Goal: Navigation & Orientation: Find specific page/section

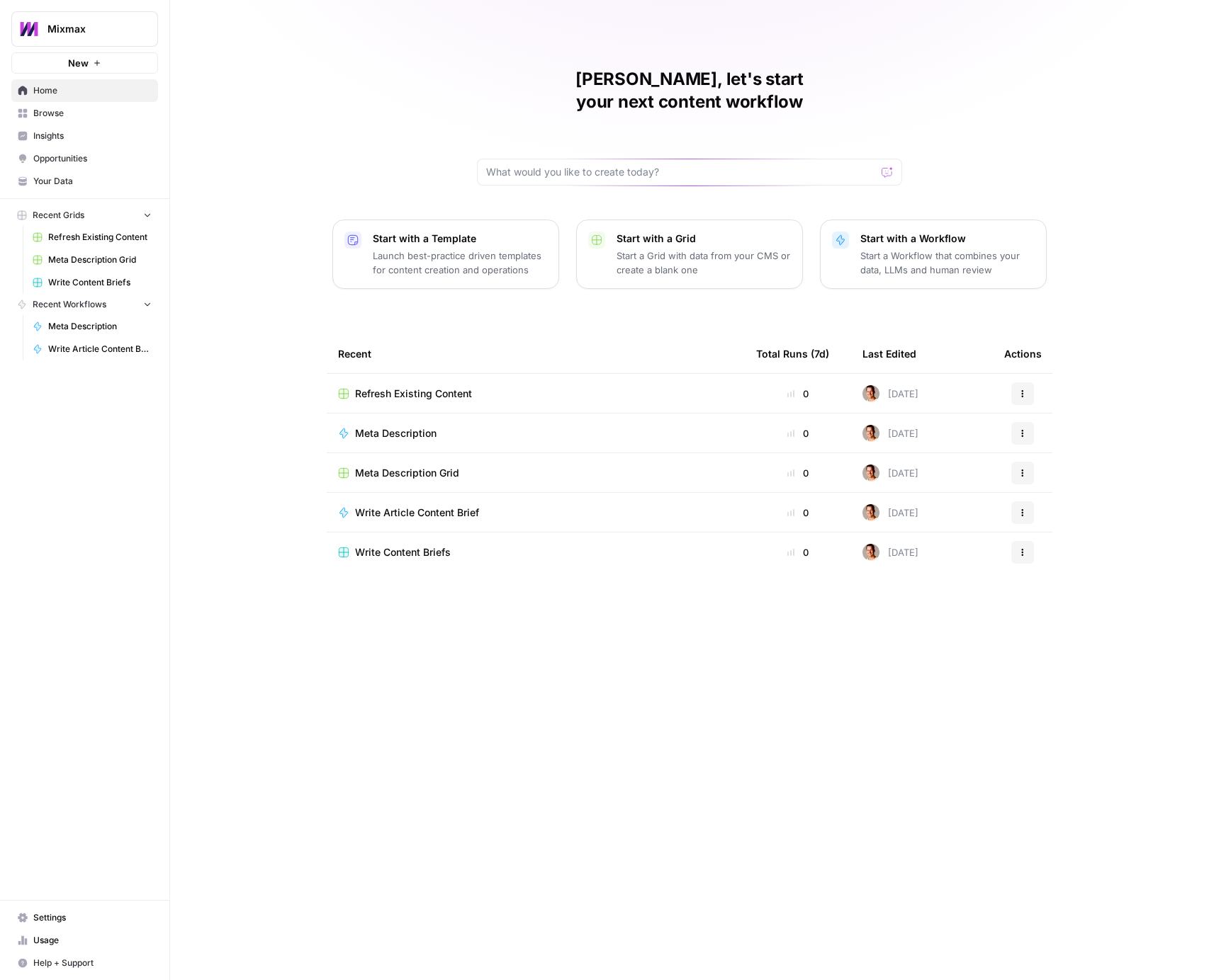
click at [85, 93] on span "Home" at bounding box center [93, 91] width 118 height 13
click at [80, 131] on span "Insights" at bounding box center [93, 136] width 118 height 13
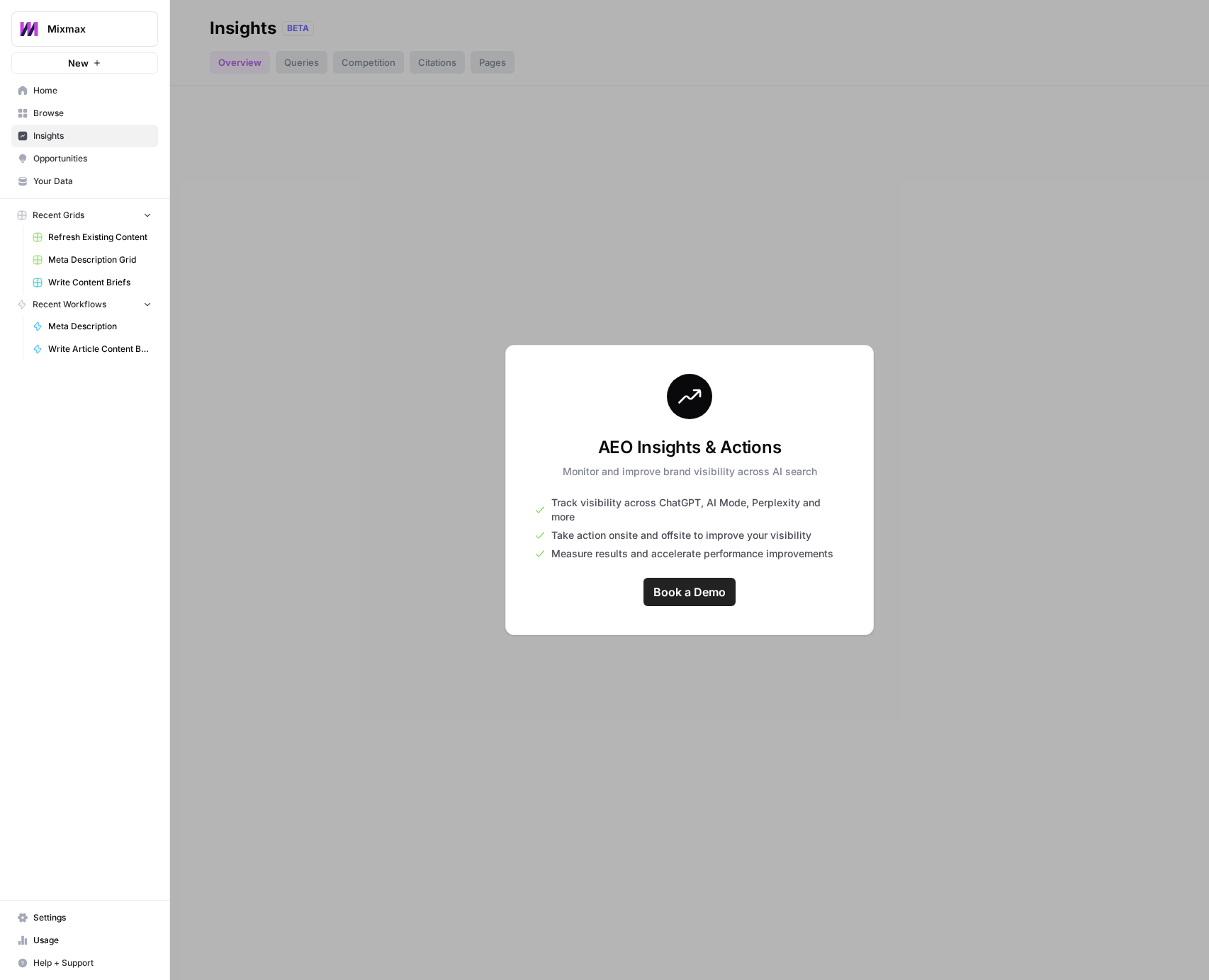
click at [315, 273] on div at bounding box center [689, 490] width 1039 height 980
click at [87, 88] on span "Home" at bounding box center [93, 91] width 118 height 13
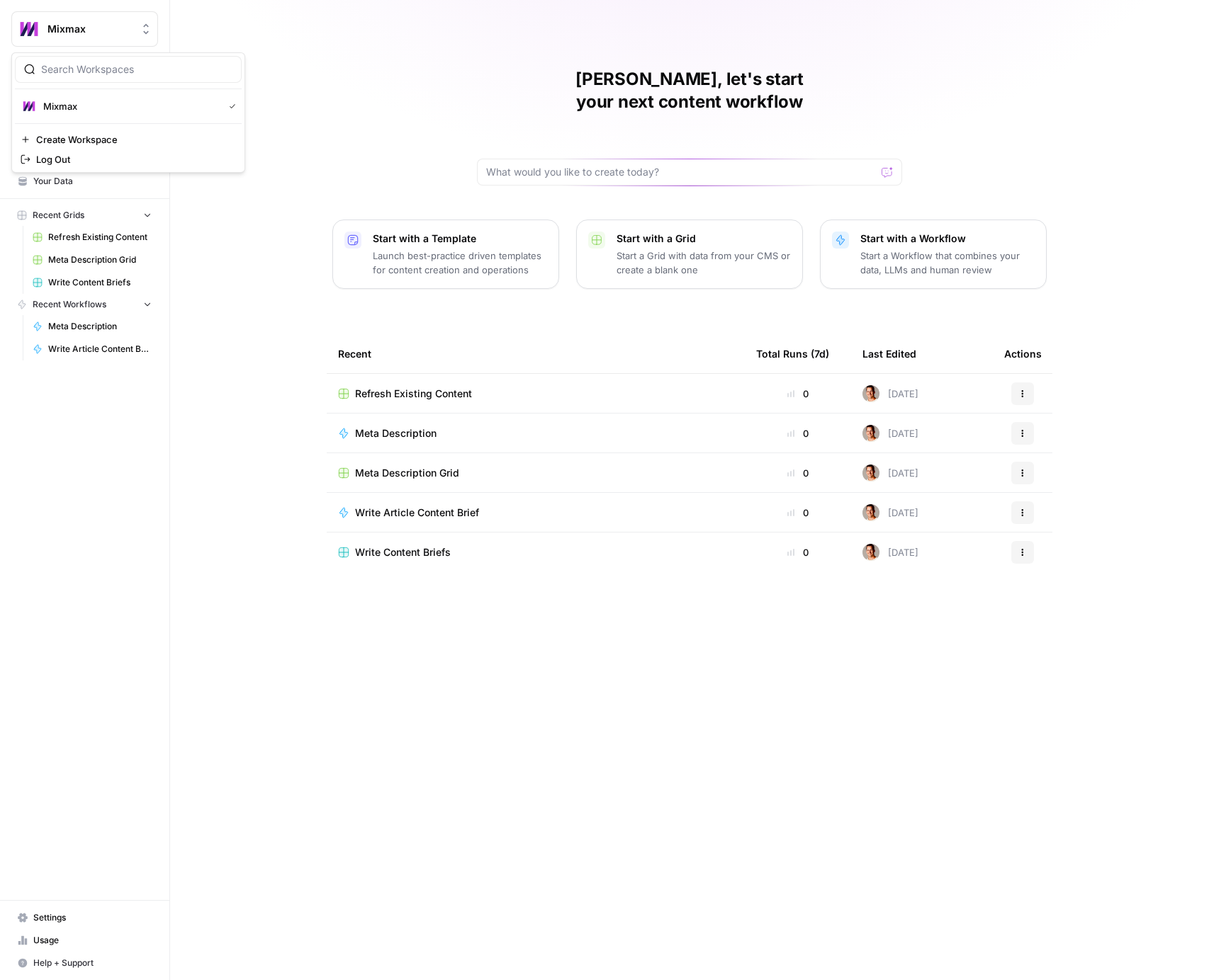
click at [103, 34] on span "Mixmax" at bounding box center [90, 29] width 86 height 14
click at [115, 34] on span "Mixmax" at bounding box center [90, 29] width 86 height 14
click at [58, 915] on span "Settings" at bounding box center [93, 918] width 118 height 13
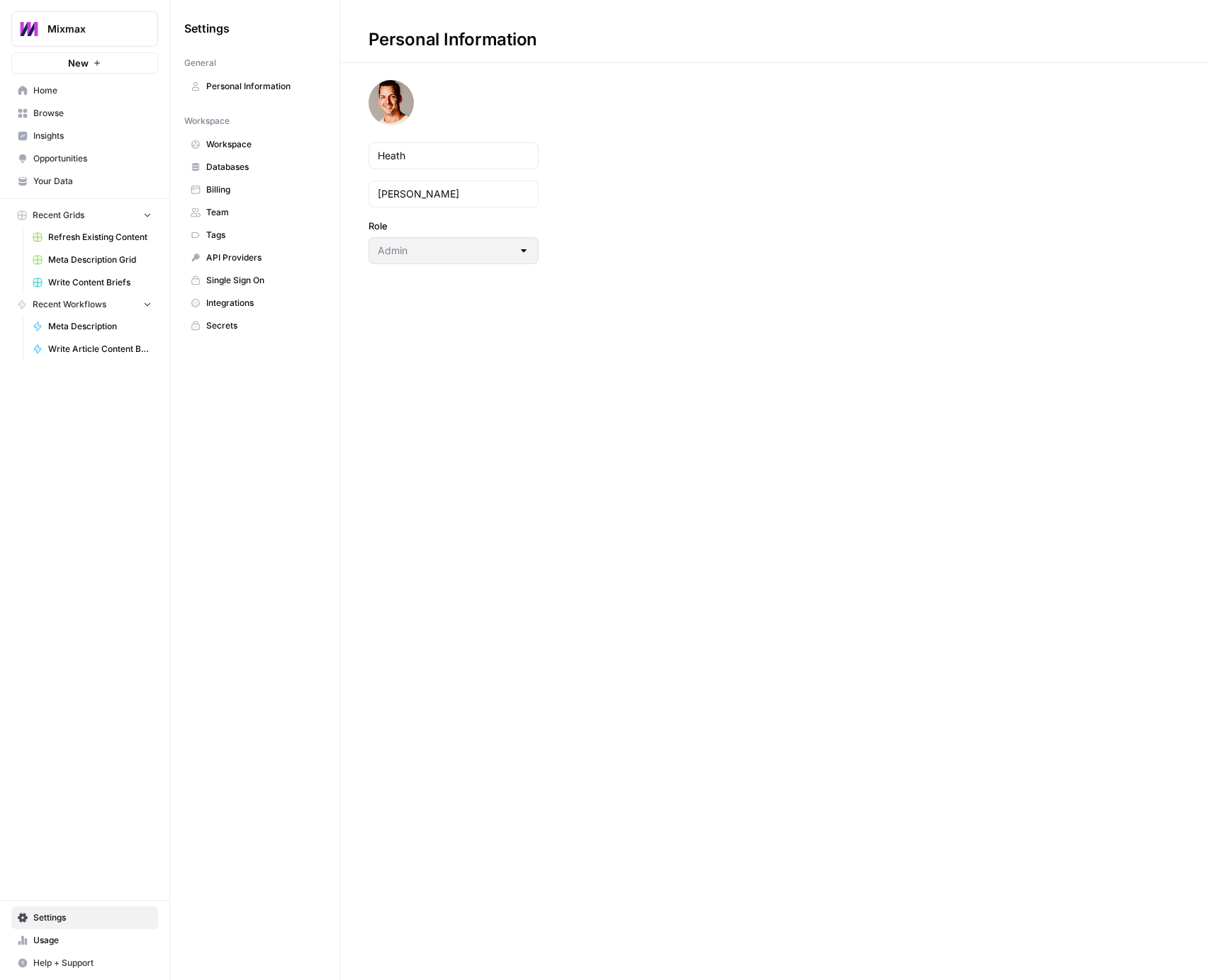
click at [227, 185] on span "Billing" at bounding box center [262, 190] width 112 height 13
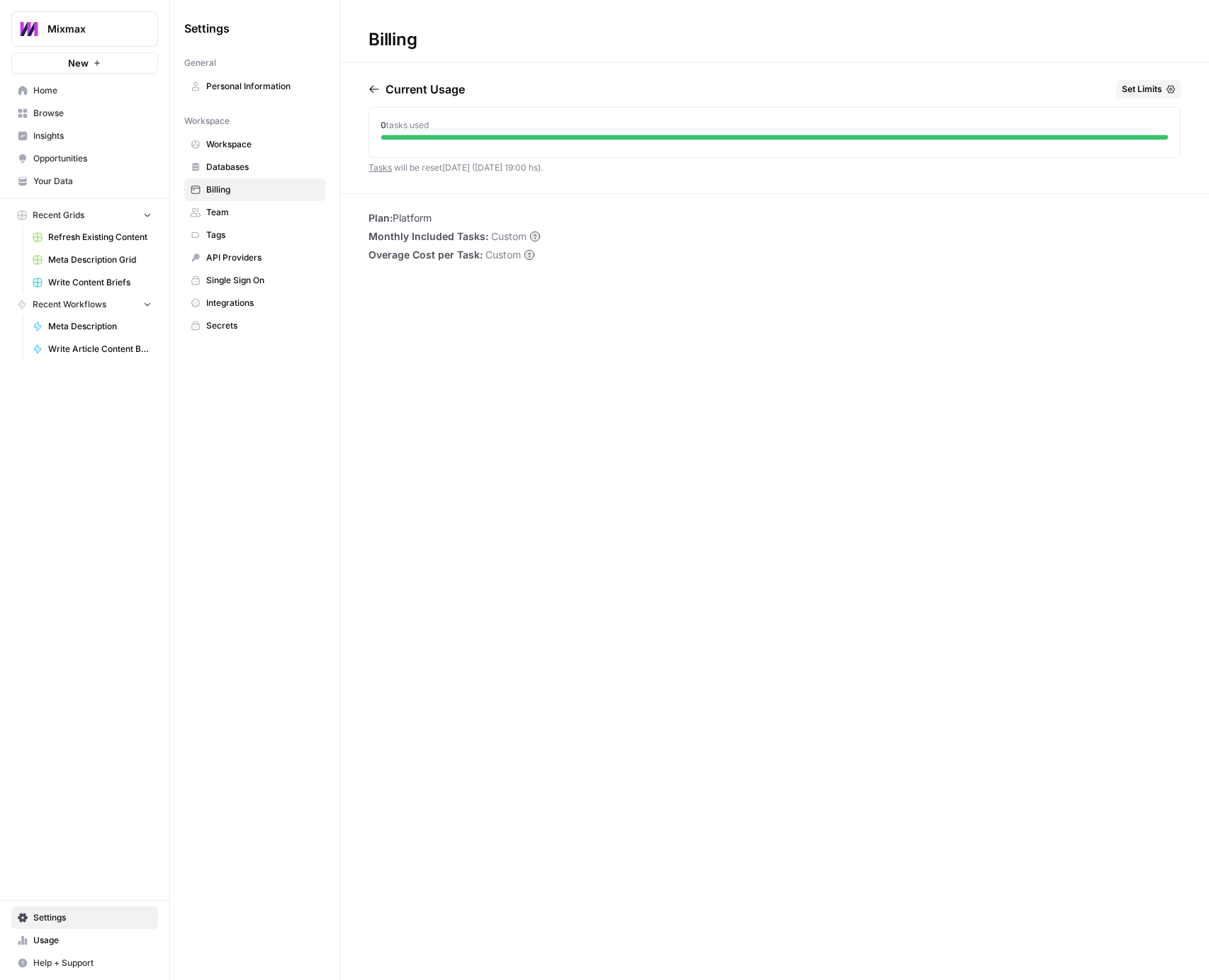
click at [236, 210] on span "Team" at bounding box center [262, 213] width 112 height 13
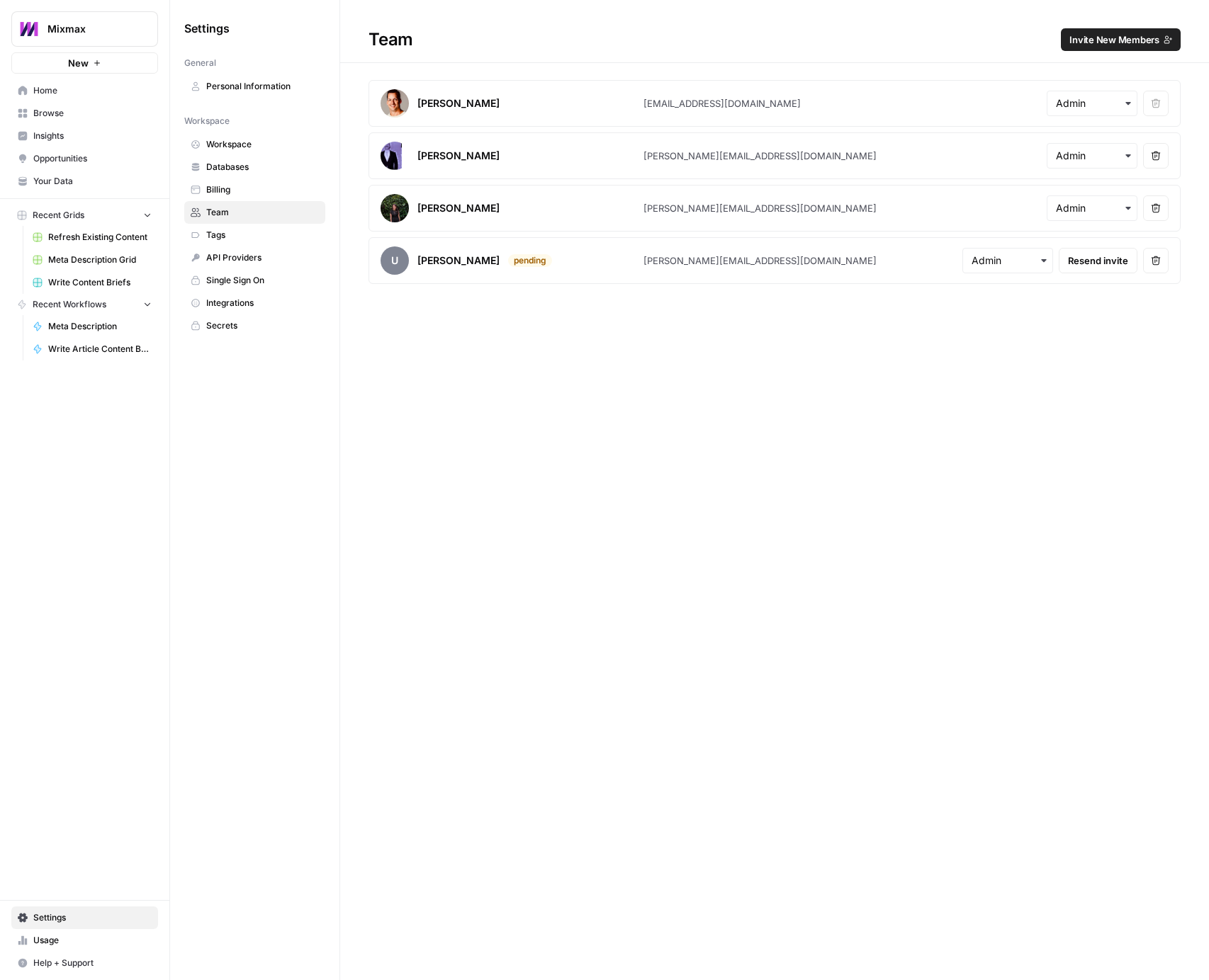
click at [75, 134] on span "Insights" at bounding box center [93, 136] width 118 height 13
